Goal: Find specific page/section: Find specific page/section

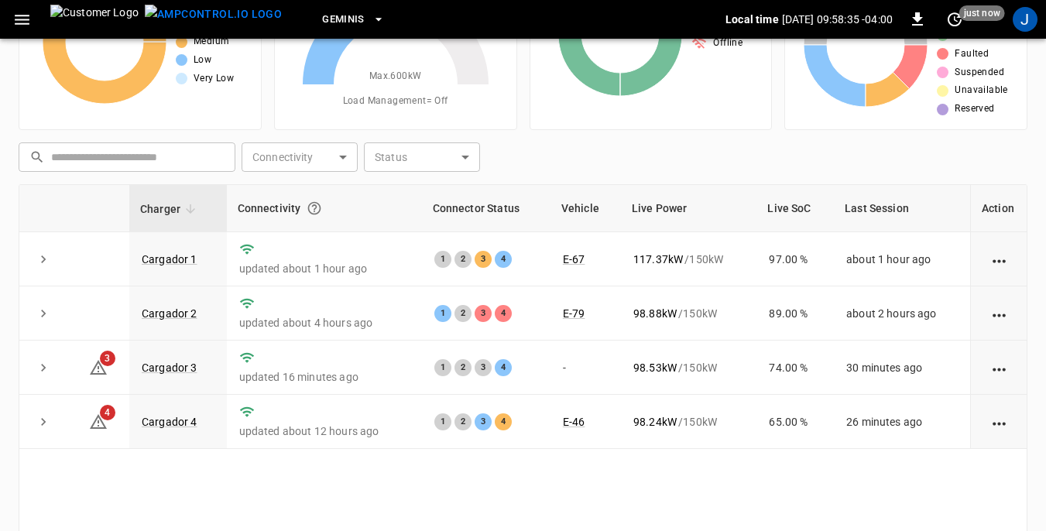
scroll to position [155, 0]
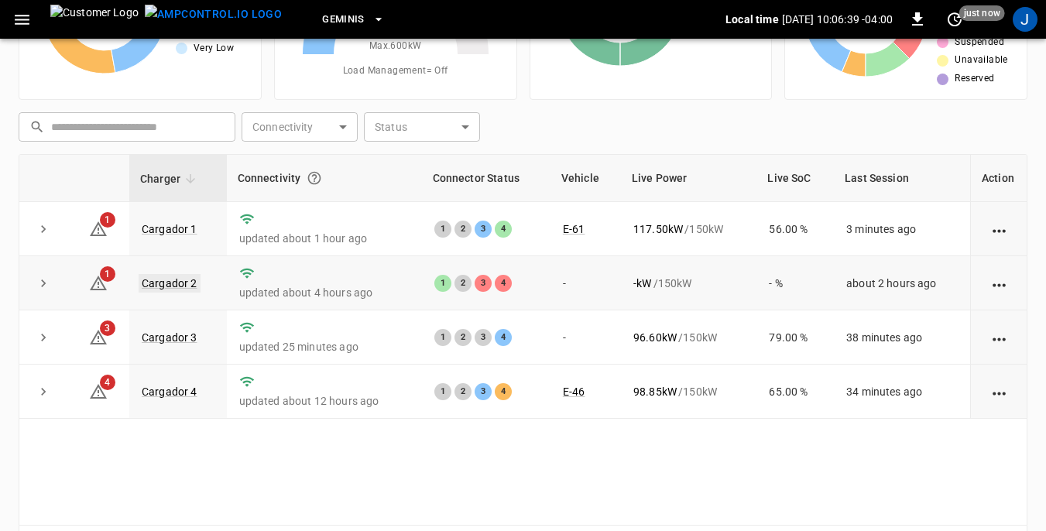
click at [183, 281] on link "Cargador 2" at bounding box center [170, 283] width 62 height 19
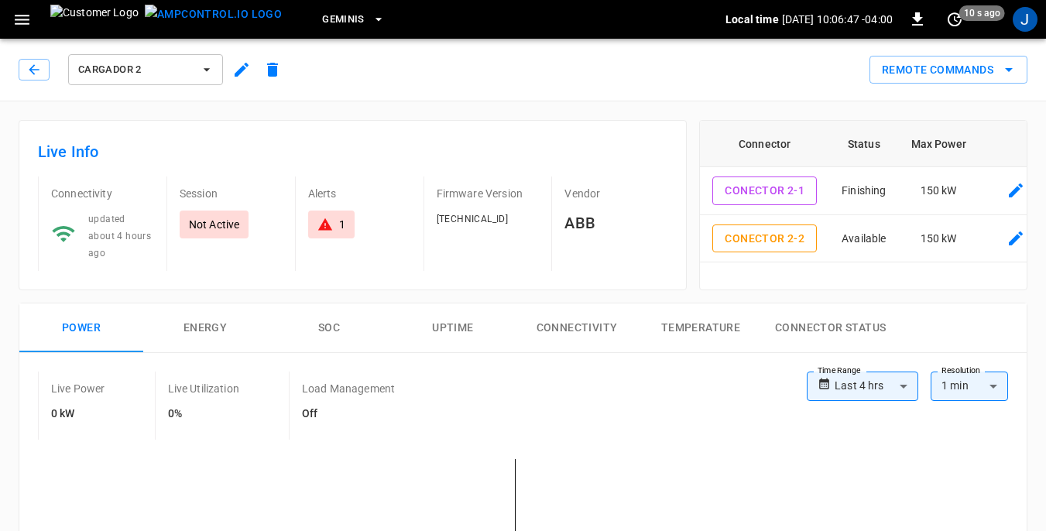
click at [211, 70] on icon "button" at bounding box center [206, 69] width 15 height 15
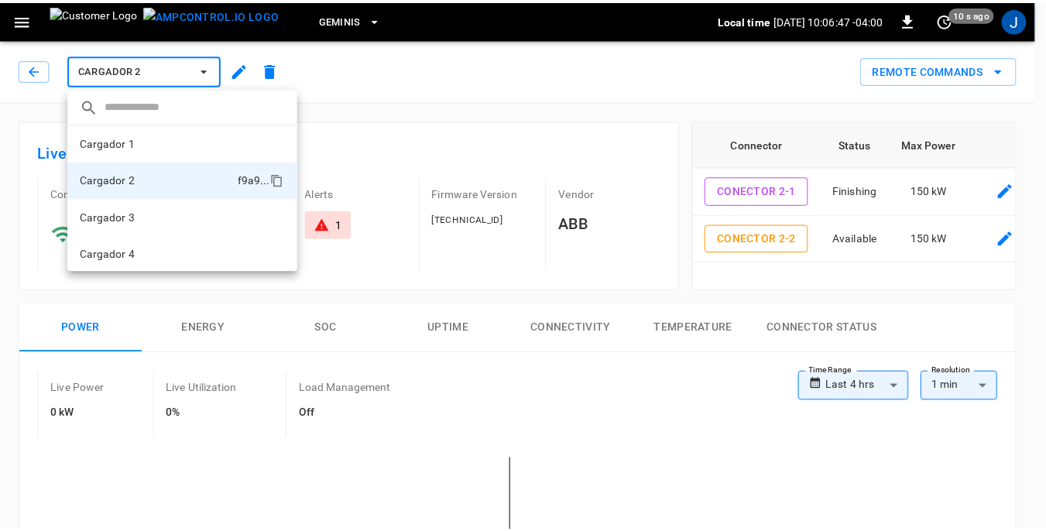
scroll to position [2, 0]
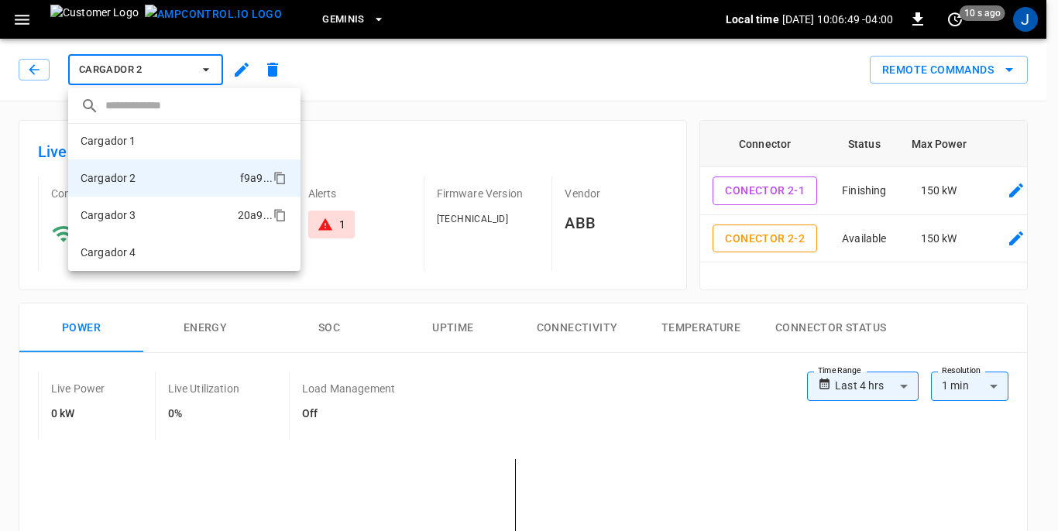
click at [122, 214] on p "Cargador 3" at bounding box center [109, 215] width 56 height 15
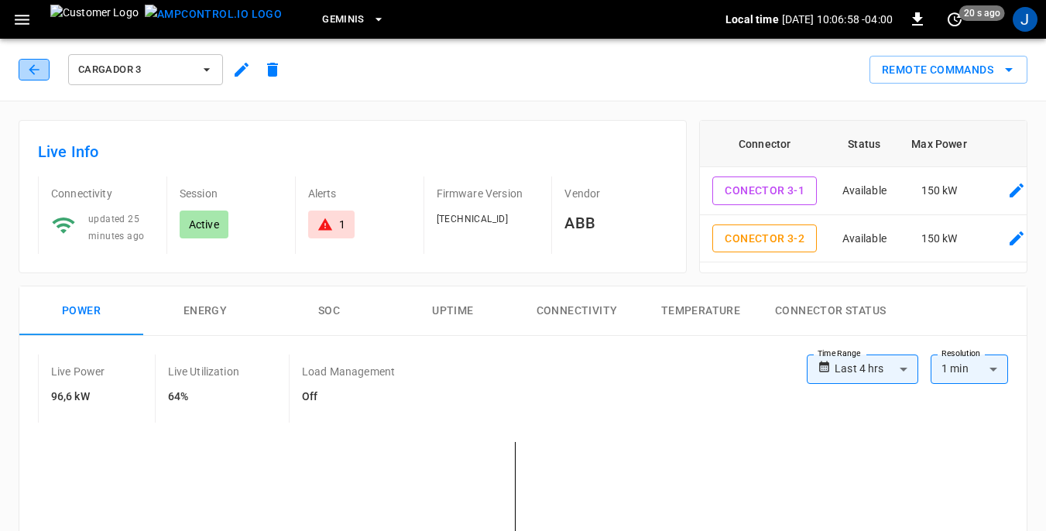
click at [37, 70] on icon "button" at bounding box center [34, 69] width 10 height 10
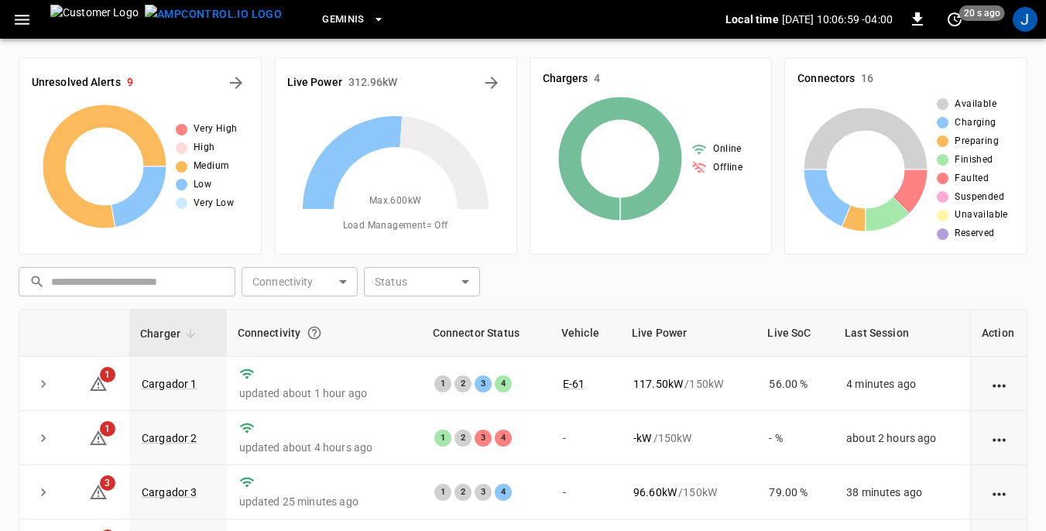
scroll to position [155, 0]
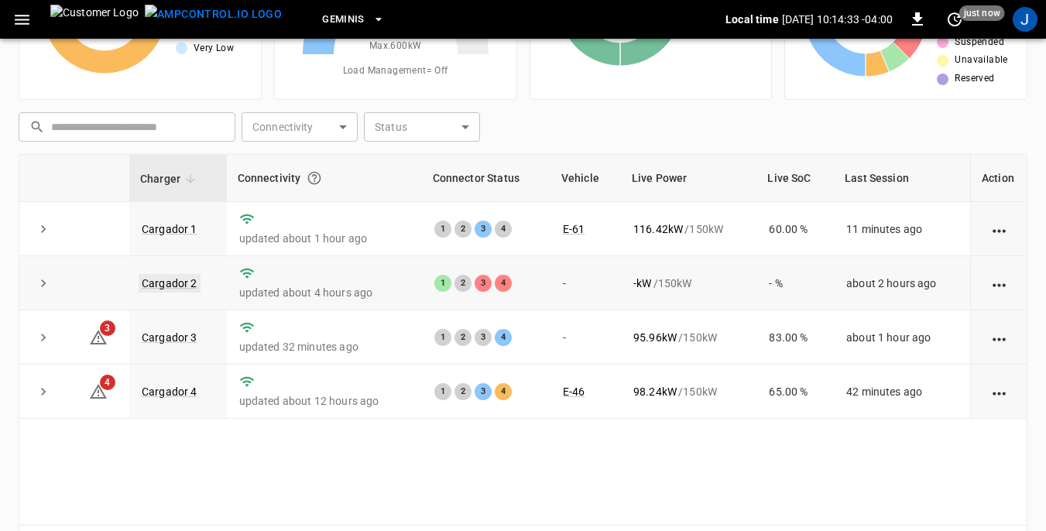
click at [164, 281] on link "Cargador 2" at bounding box center [170, 283] width 62 height 19
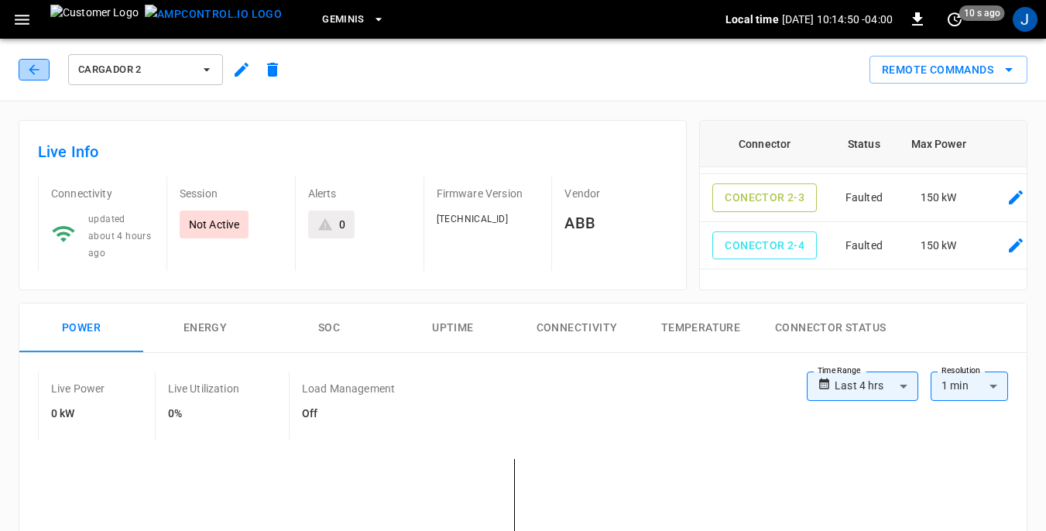
click at [32, 67] on icon "button" at bounding box center [34, 69] width 10 height 10
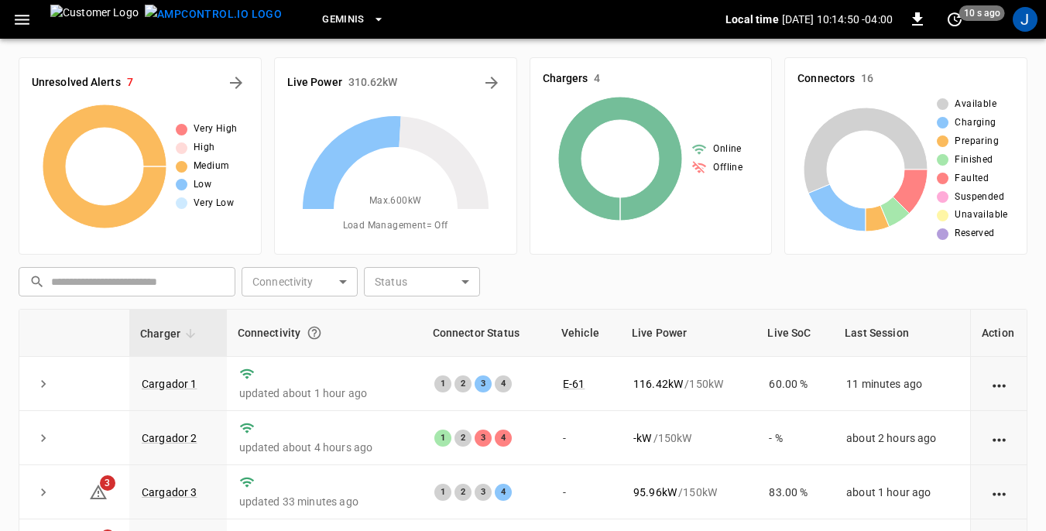
scroll to position [155, 0]
